Goal: Information Seeking & Learning: Learn about a topic

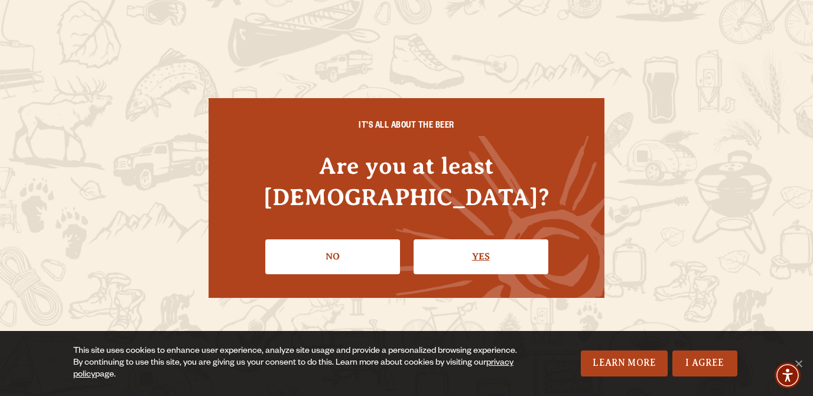
click at [468, 239] on link "Yes" at bounding box center [481, 256] width 135 height 34
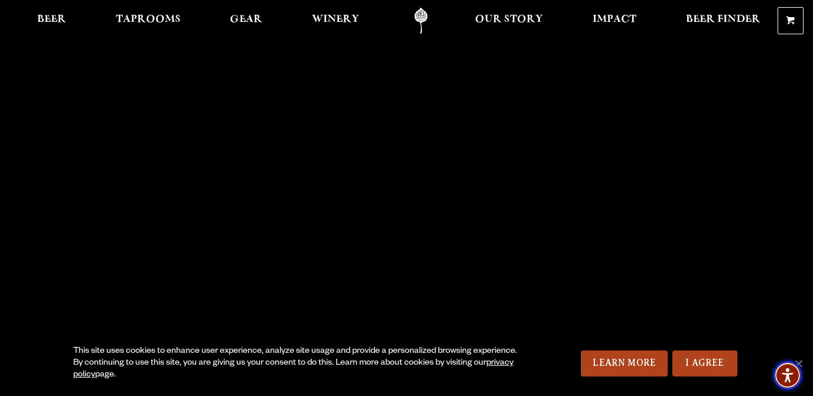
click at [796, 358] on span "Accessibility Menu" at bounding box center [787, 375] width 41 height 41
click at [423, 25] on link "Odell Home" at bounding box center [421, 21] width 44 height 27
click at [168, 20] on span "Taprooms" at bounding box center [148, 19] width 65 height 9
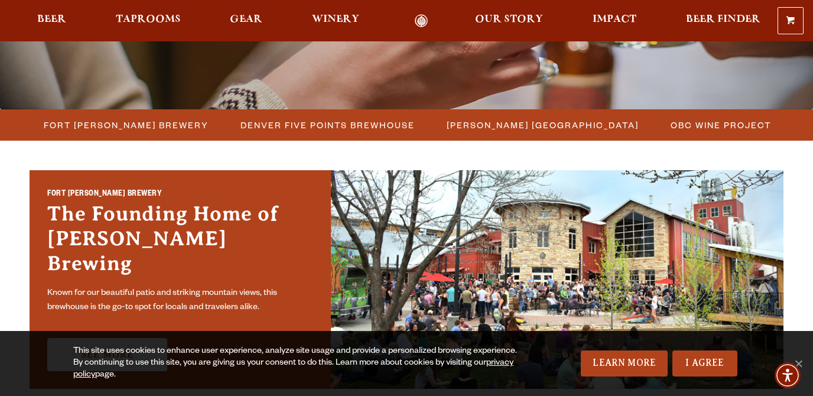
scroll to position [277, 0]
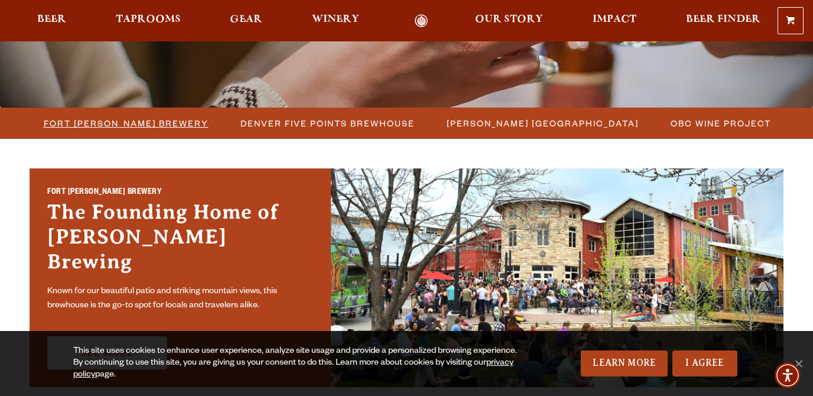
click at [164, 122] on span "Fort [PERSON_NAME] Brewery" at bounding box center [126, 123] width 165 height 17
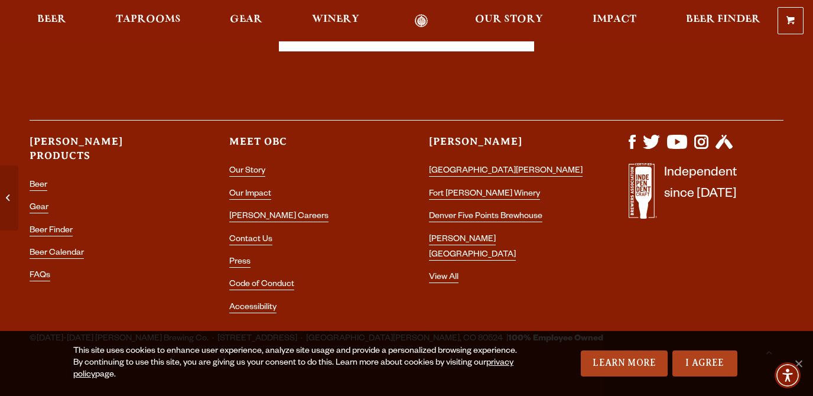
scroll to position [3463, 0]
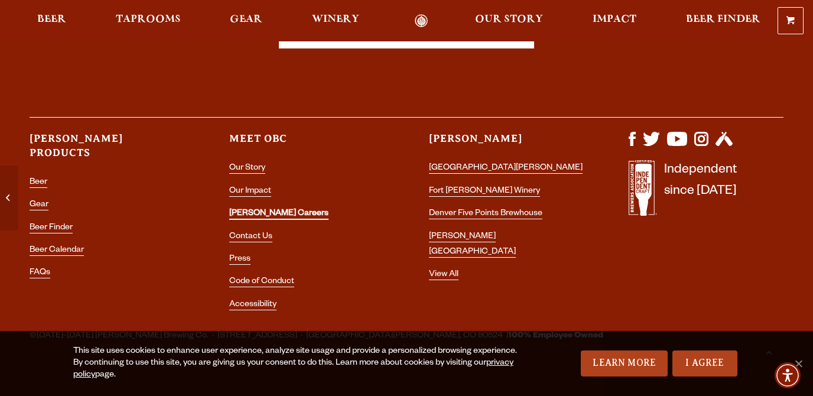
click at [265, 209] on link "[PERSON_NAME] Careers" at bounding box center [278, 214] width 99 height 11
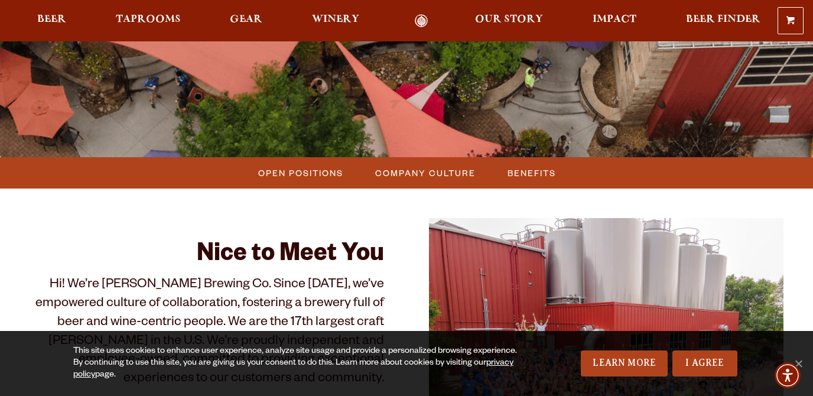
scroll to position [238, 0]
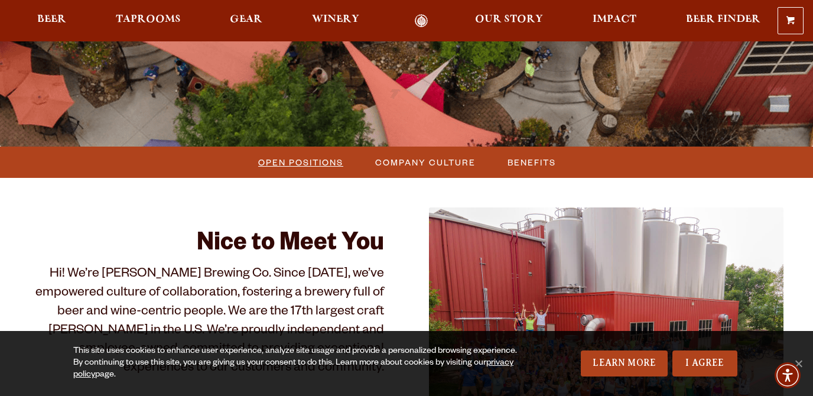
click at [288, 159] on span "Open Positions" at bounding box center [300, 162] width 85 height 17
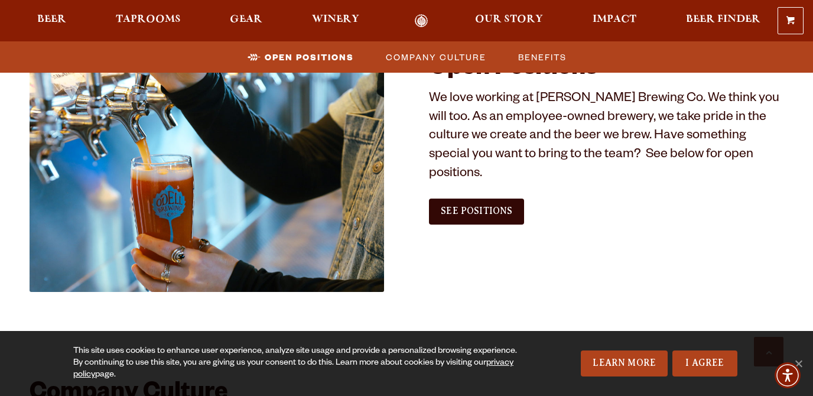
scroll to position [679, 0]
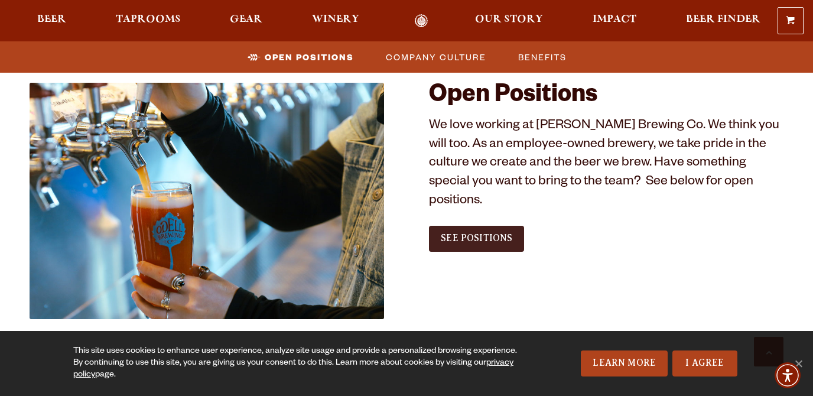
click at [460, 233] on span "See Positions" at bounding box center [477, 238] width 72 height 11
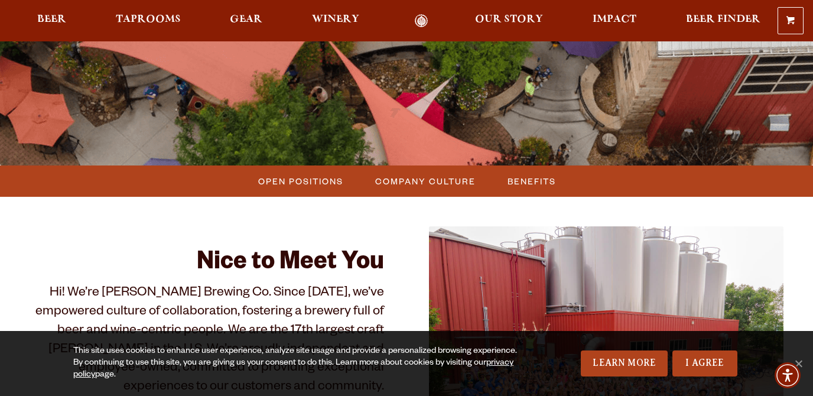
scroll to position [414, 0]
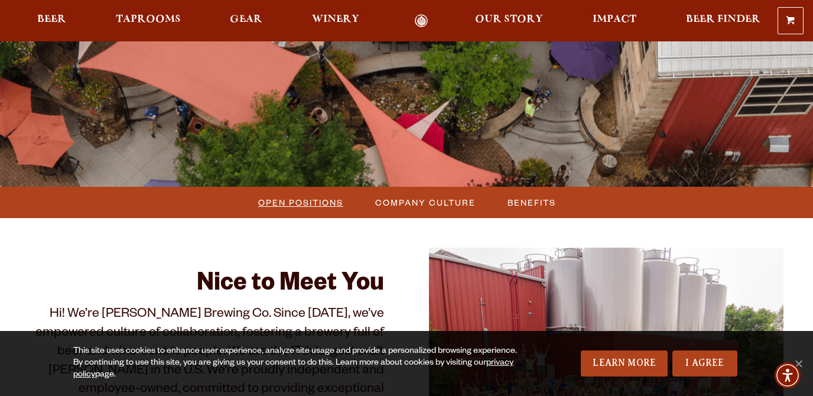
click at [301, 205] on span "Open Positions" at bounding box center [300, 202] width 85 height 17
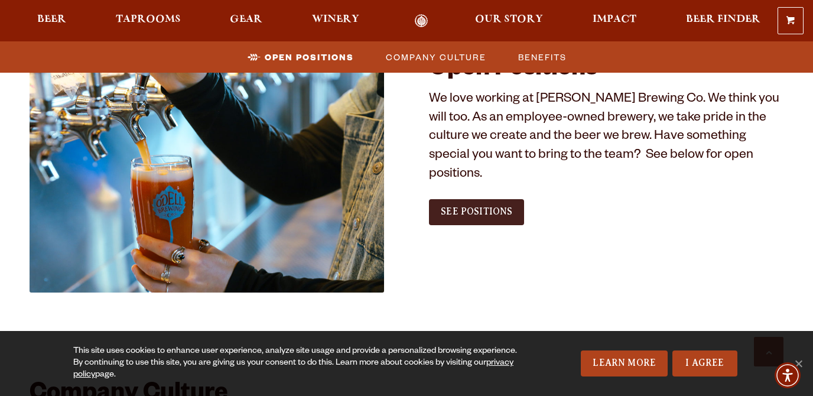
scroll to position [706, 0]
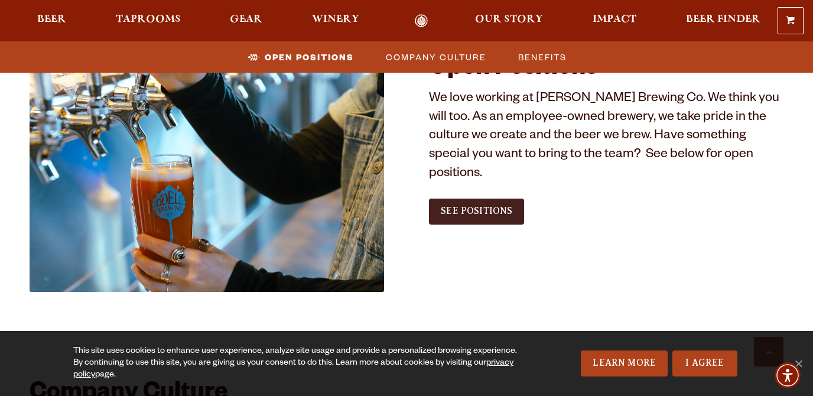
click at [473, 206] on span "See Positions" at bounding box center [477, 211] width 72 height 11
